Goal: Find contact information: Obtain details needed to contact an individual or organization

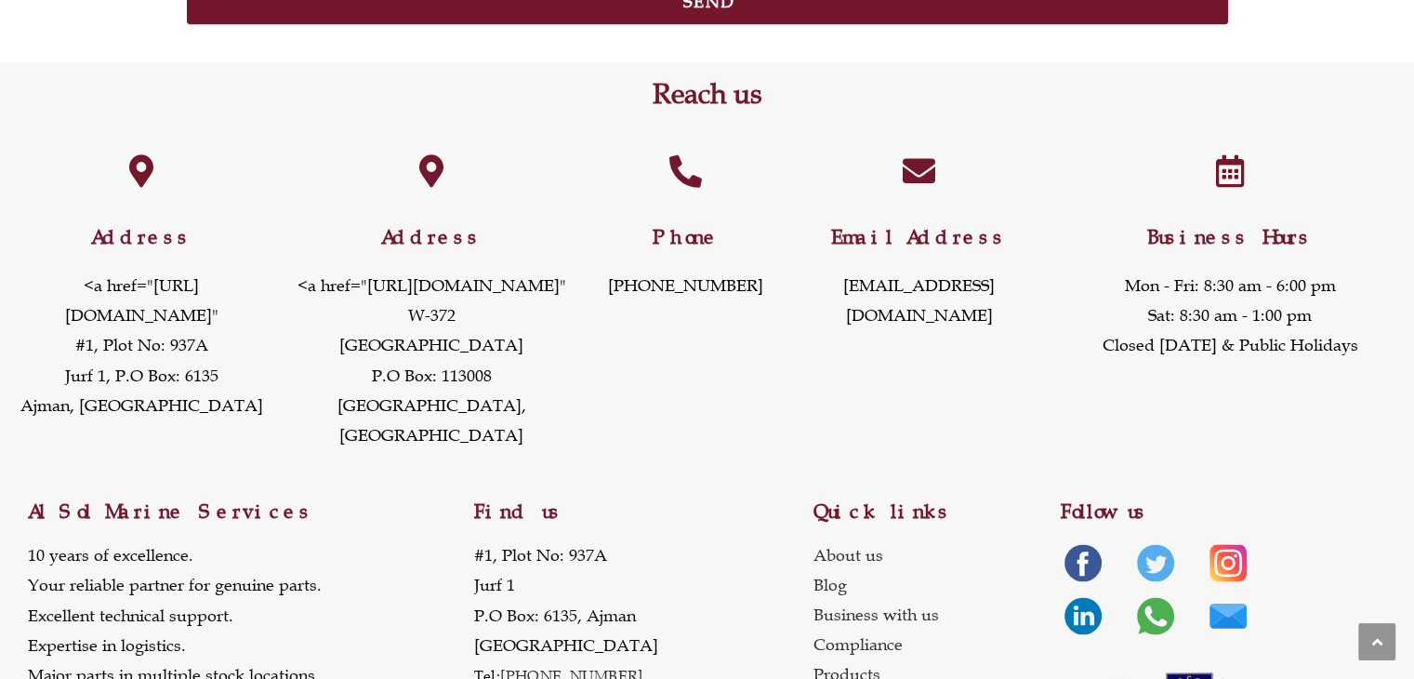
scroll to position [2603, 0]
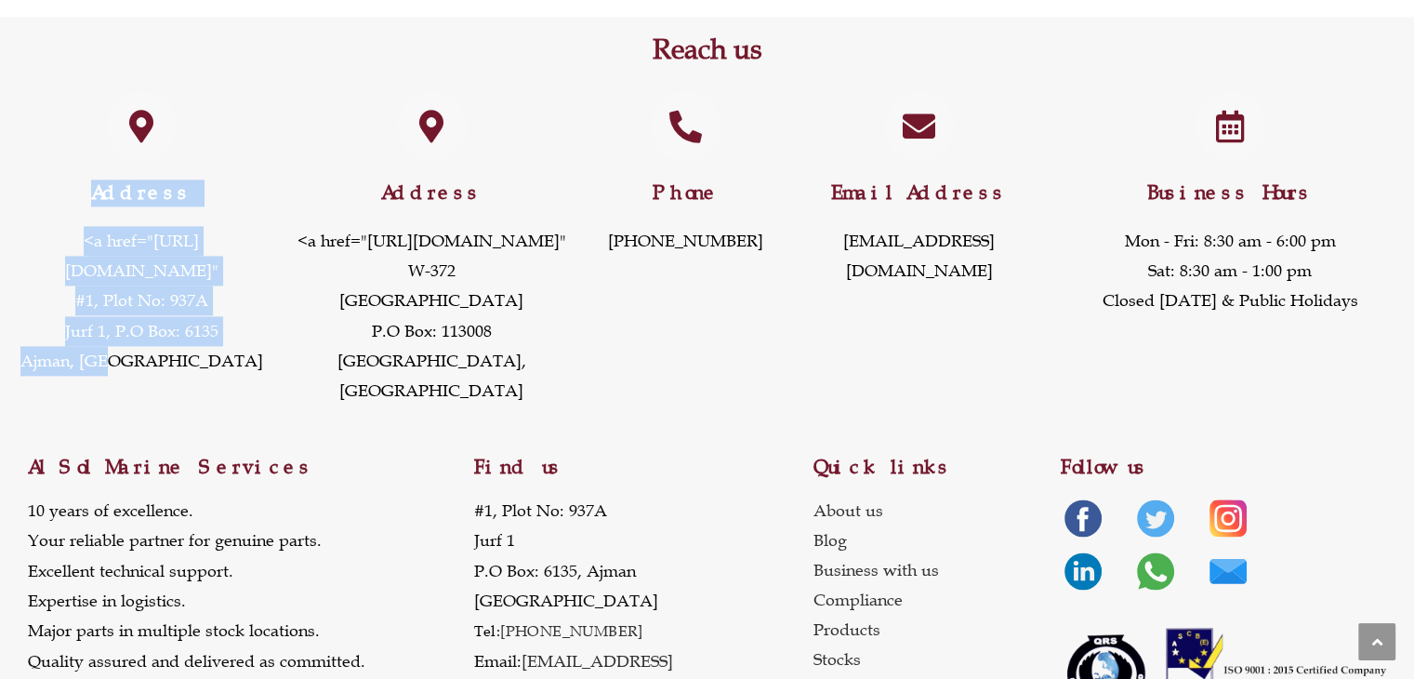
drag, startPoint x: 0, startPoint y: 162, endPoint x: 223, endPoint y: 534, distance: 433.6
click at [223, 416] on div "Address <a href="[URL][DOMAIN_NAME]" #1, [STREET_ADDRESS]" at bounding box center [141, 249] width 283 height 334
click at [291, 554] on div at bounding box center [303, 562] width 24 height 24
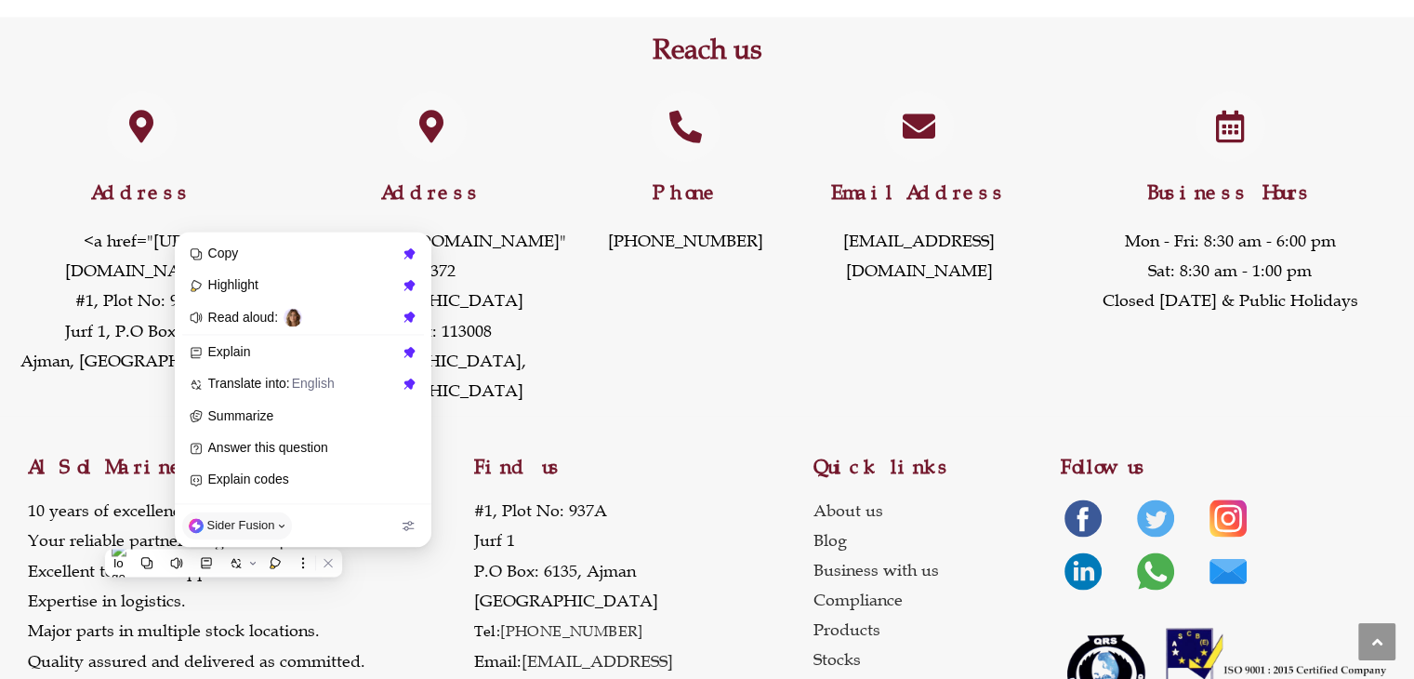
click at [489, 592] on div "Find us [STREET_ADDRESS] Tel: [PHONE_NUMBER] Email: [EMAIL_ADDRESS][DOMAIN_NAME…" at bounding box center [642, 585] width 339 height 339
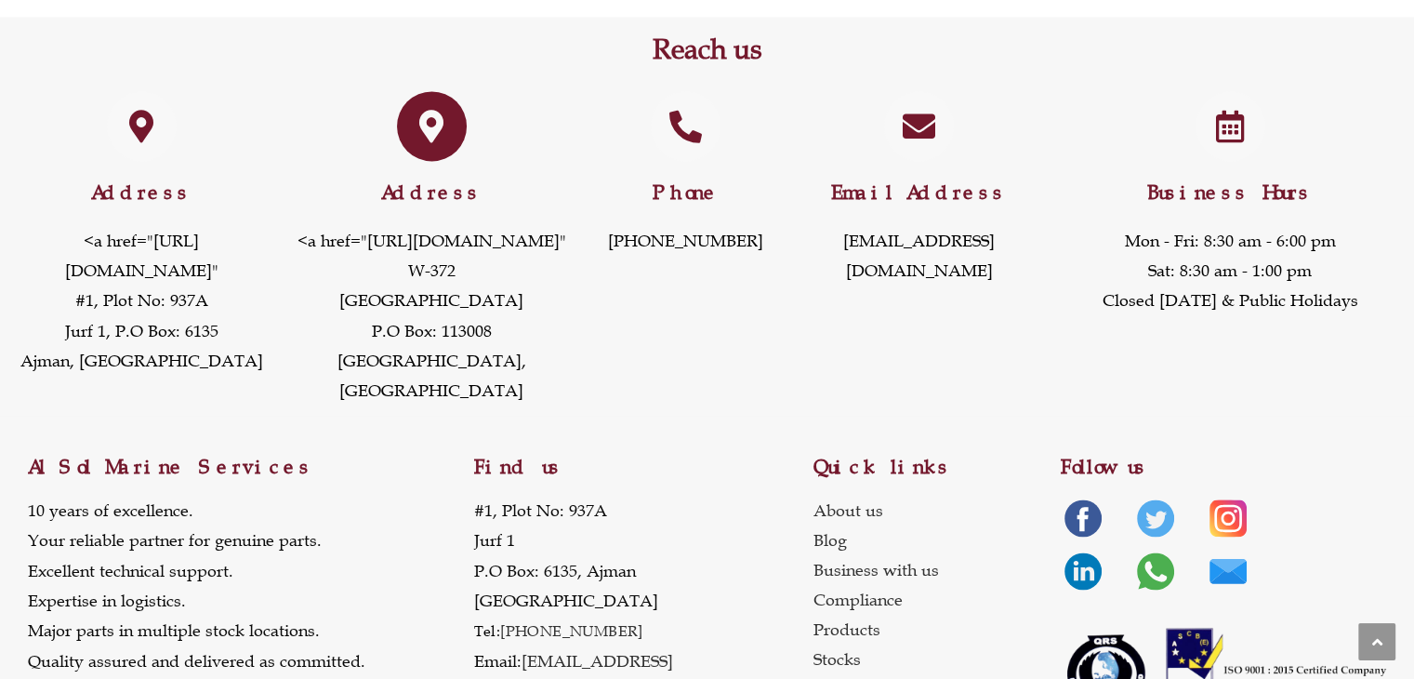
drag, startPoint x: 305, startPoint y: 205, endPoint x: 569, endPoint y: 552, distance: 436.6
click at [569, 406] on div "Address <a href="[URL][DOMAIN_NAME]" W-372 Dubai Maritime [STREET_ADDRESS]" at bounding box center [431, 292] width 278 height 227
click at [573, 416] on div "Address <a href="[URL][DOMAIN_NAME]" W-372 Dubai Maritime [STREET_ADDRESS]" at bounding box center [431, 249] width 297 height 334
drag, startPoint x: 629, startPoint y: 165, endPoint x: 751, endPoint y: 264, distance: 156.7
click at [751, 264] on div "Phone [PHONE_NUMBER]" at bounding box center [686, 249] width 212 height 334
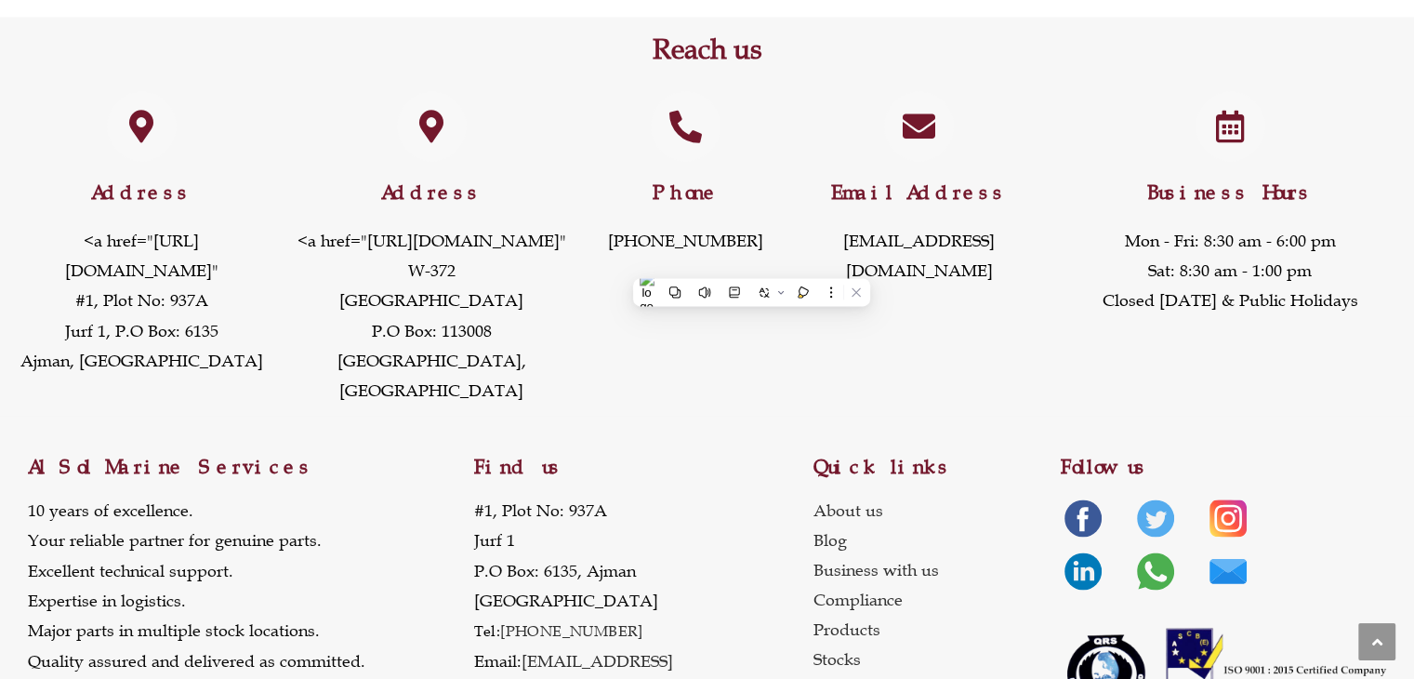
click at [930, 298] on div "Email Address [EMAIL_ADDRESS][DOMAIN_NAME]" at bounding box center [919, 249] width 255 height 334
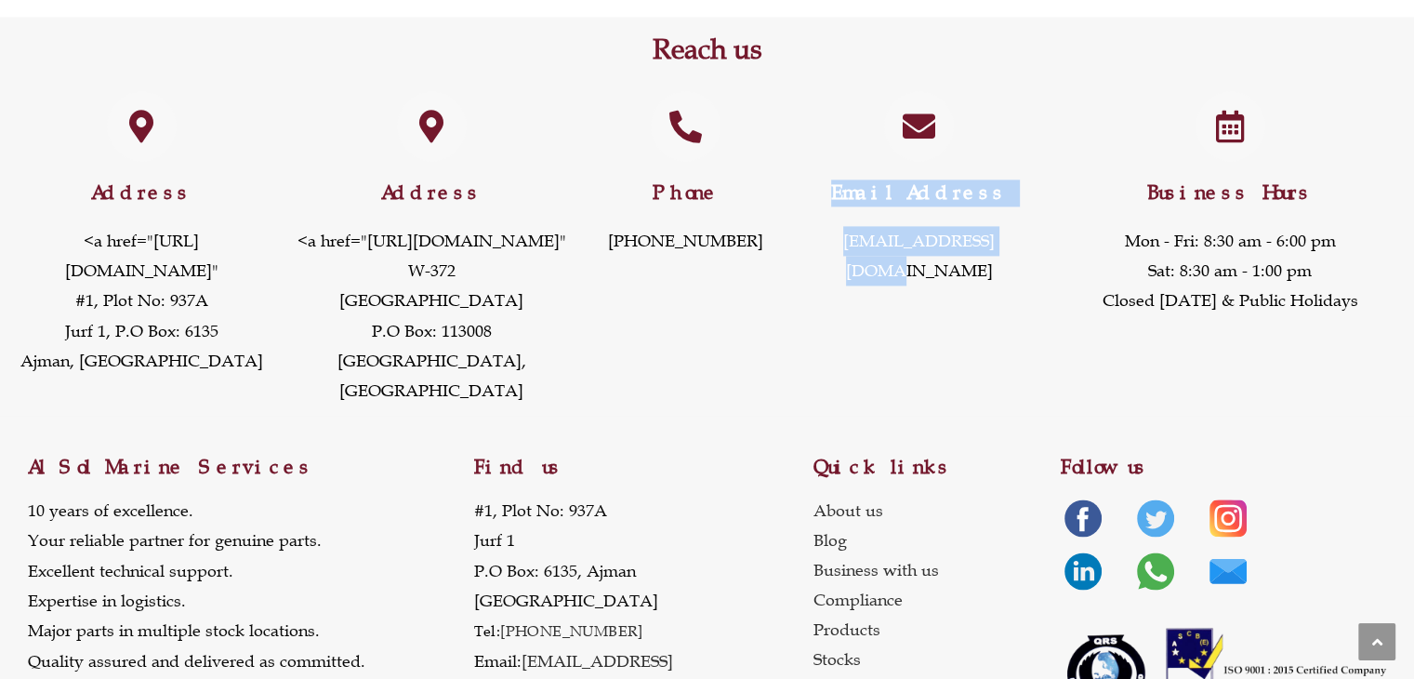
drag, startPoint x: 810, startPoint y: 154, endPoint x: 1028, endPoint y: 276, distance: 250.1
click at [1028, 276] on div "Email Address [EMAIL_ADDRESS][DOMAIN_NAME]" at bounding box center [919, 249] width 255 height 334
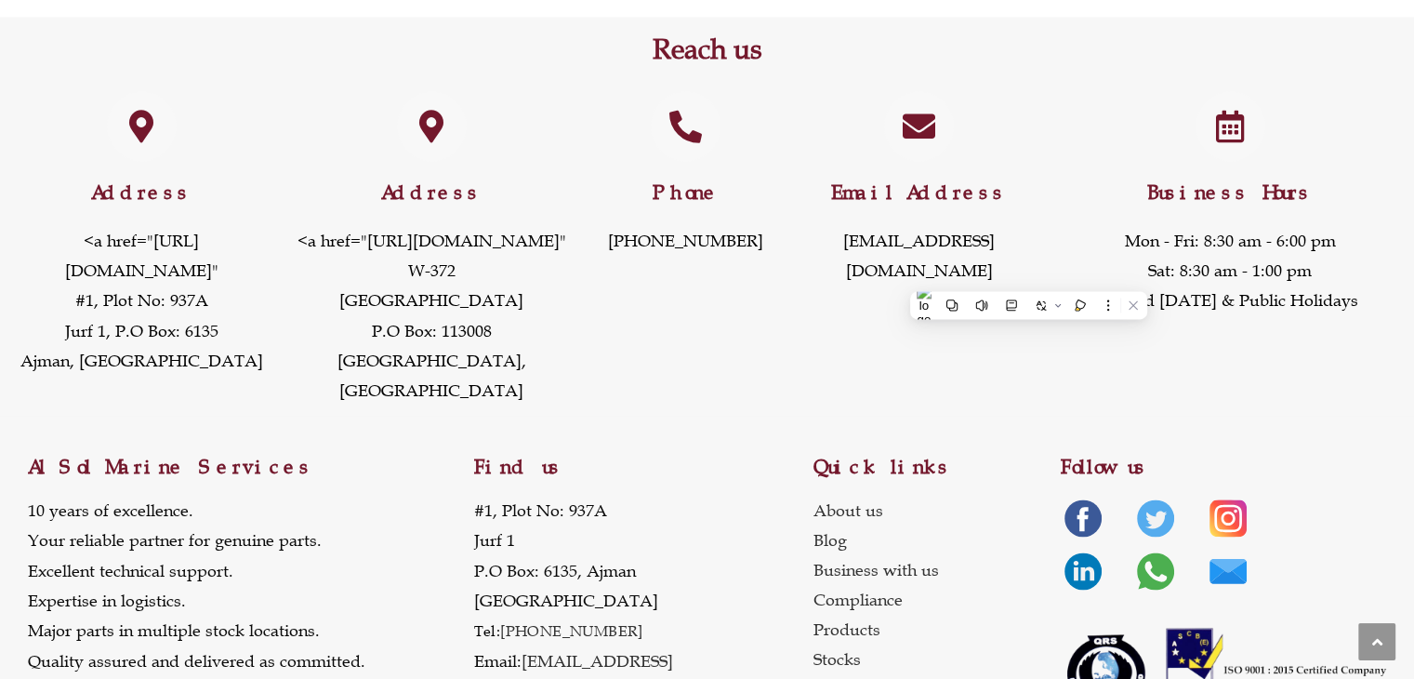
click at [1165, 416] on div "Business Hours Mon - Fri: 8:30 am - 6:00 pm Sat: 8:30 am - 1:00 pm Closed [DATE…" at bounding box center [1229, 249] width 367 height 334
drag, startPoint x: 1134, startPoint y: 178, endPoint x: 1399, endPoint y: 379, distance: 332.4
click at [1399, 379] on div "Business Hours Mon - Fri: 8:30 am - 6:00 pm Sat: 8:30 am - 1:00 pm Closed [DATE…" at bounding box center [1229, 249] width 367 height 334
click at [1130, 416] on div "Business Hours Mon - Fri: 8:30 am - 6:00 pm Sat: 8:30 am - 1:00 pm Closed [DATE…" at bounding box center [1229, 249] width 367 height 334
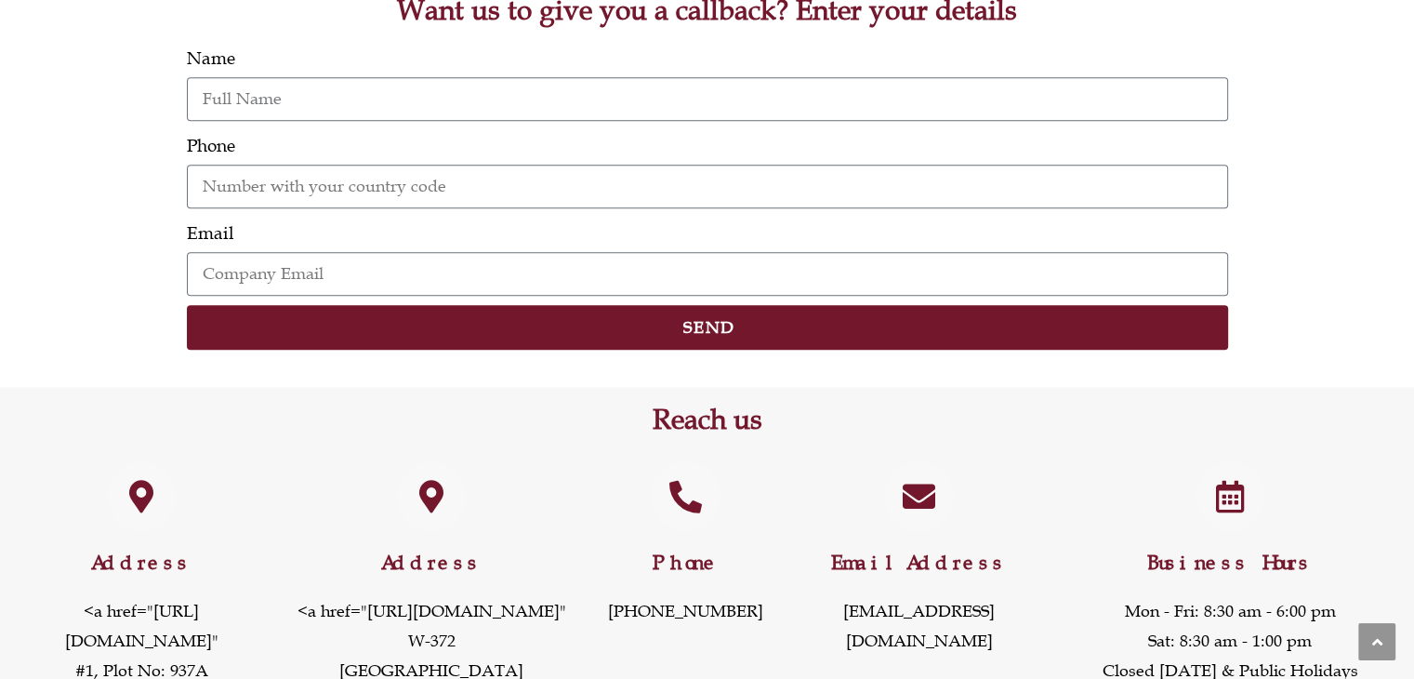
scroll to position [2138, 0]
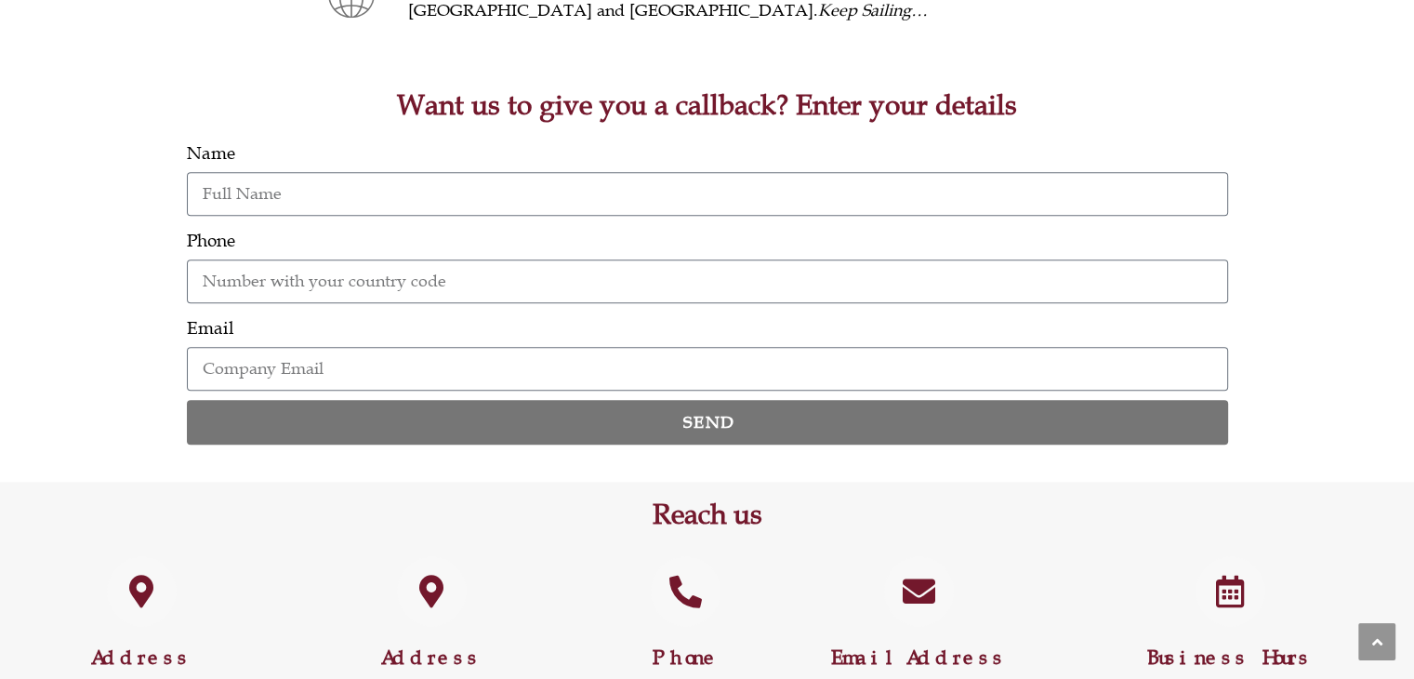
click at [611, 417] on span "Send" at bounding box center [707, 422] width 985 height 17
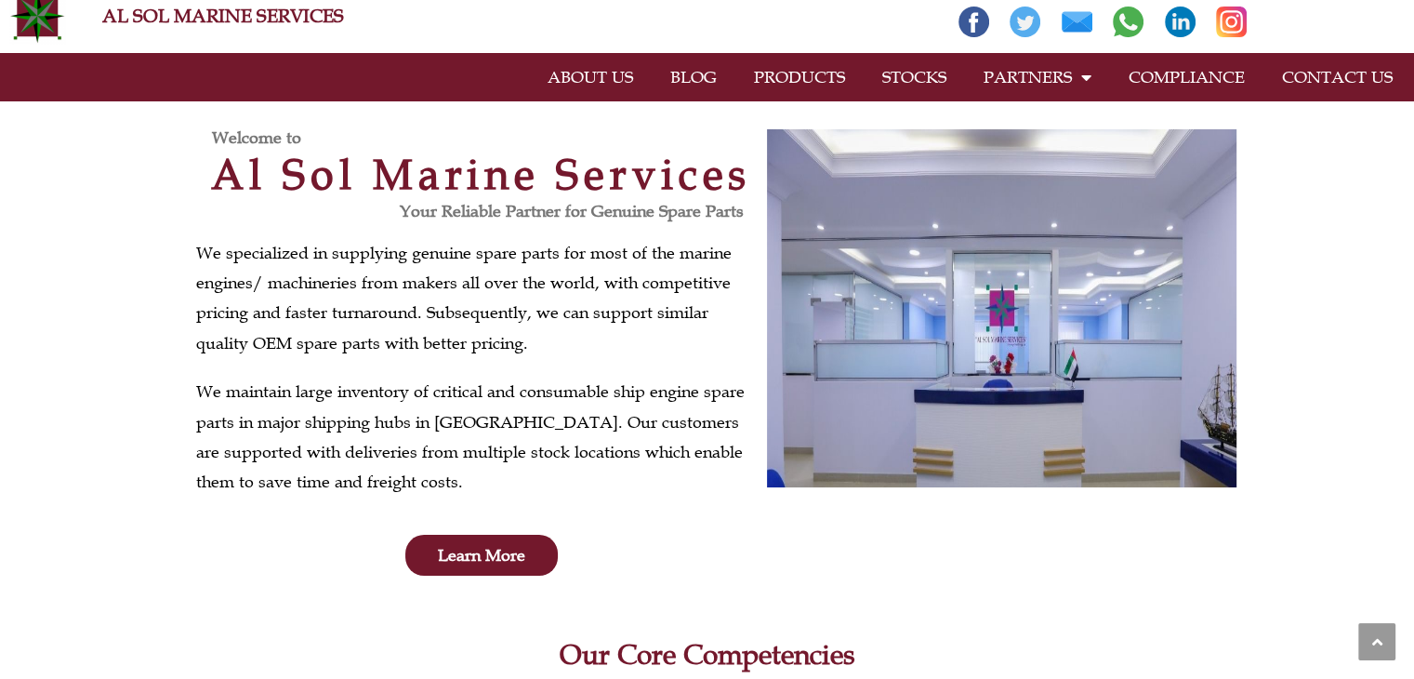
scroll to position [0, 0]
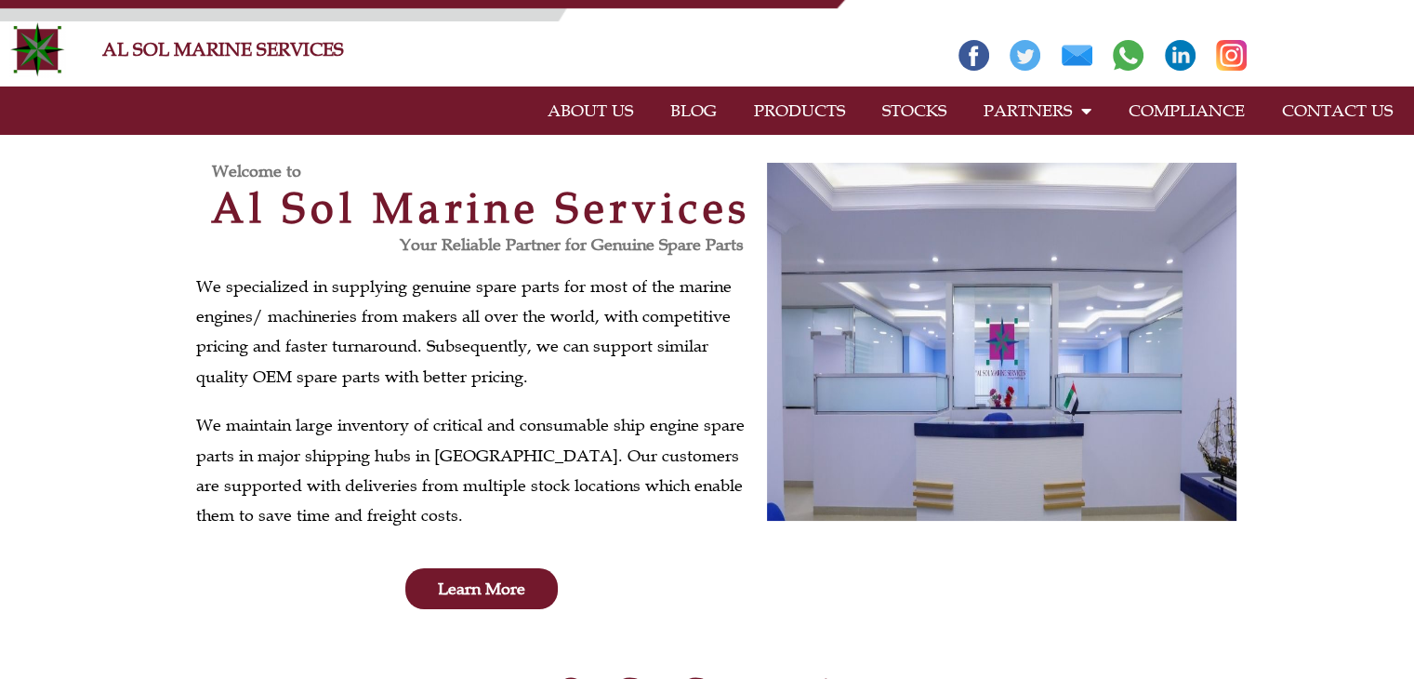
click at [765, 121] on link "PRODUCTS" at bounding box center [799, 110] width 128 height 43
